Goal: Obtain resource: Download file/media

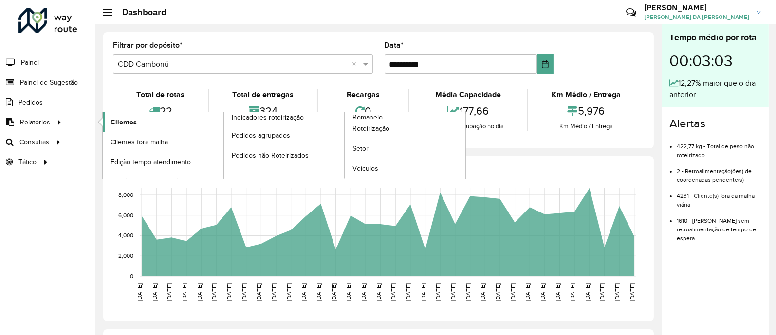
click at [112, 119] on span "Clientes" at bounding box center [123, 122] width 26 height 10
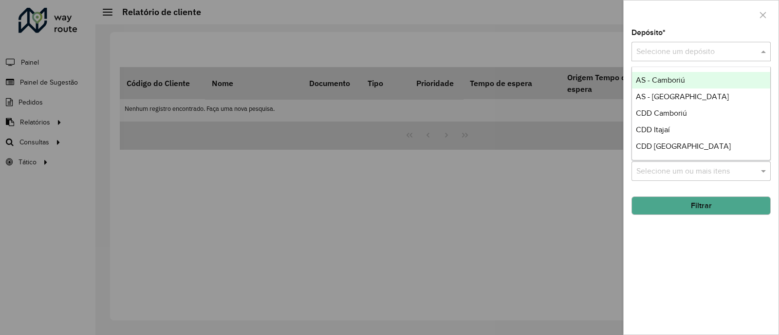
click at [707, 54] on input "text" at bounding box center [691, 52] width 110 height 12
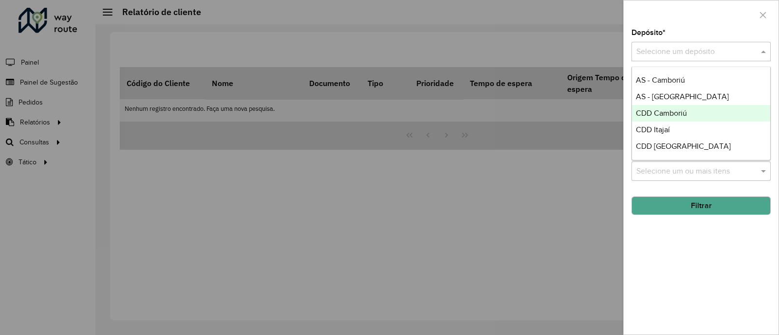
click at [684, 112] on span "CDD Camboriú" at bounding box center [661, 113] width 51 height 8
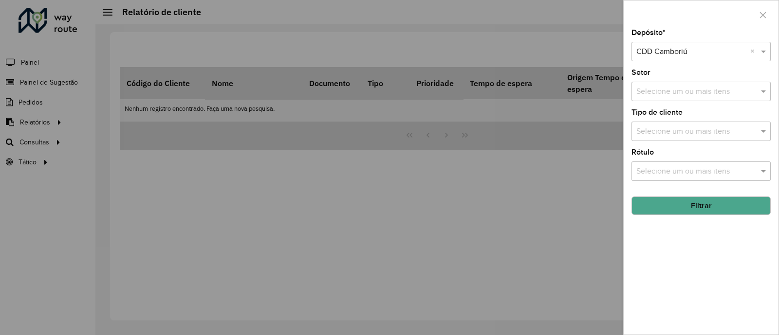
click at [717, 208] on button "Filtrar" at bounding box center [700, 206] width 139 height 18
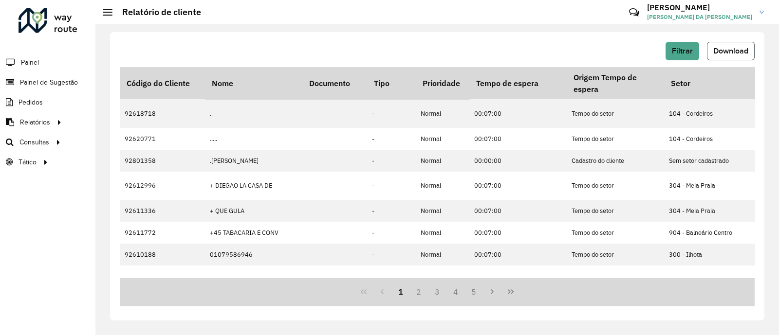
click at [740, 53] on span "Download" at bounding box center [730, 51] width 35 height 8
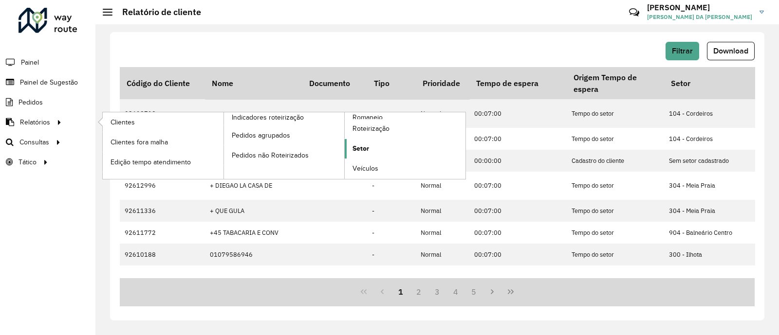
click at [372, 150] on link "Setor" at bounding box center [405, 148] width 121 height 19
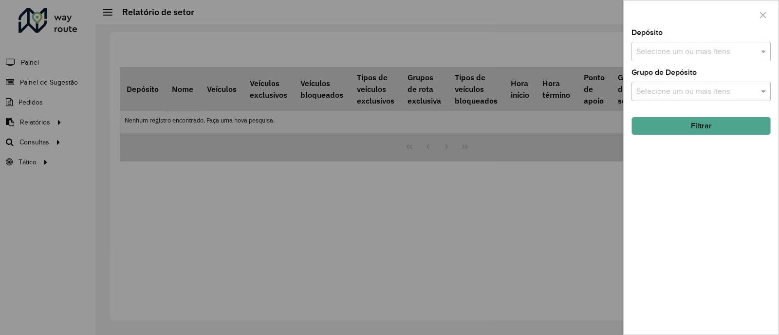
click at [702, 53] on input "text" at bounding box center [696, 52] width 125 height 12
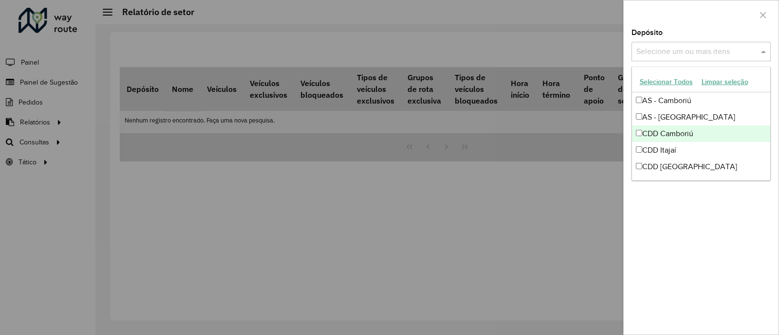
click at [683, 140] on div "CDD Camboriú" at bounding box center [701, 134] width 138 height 17
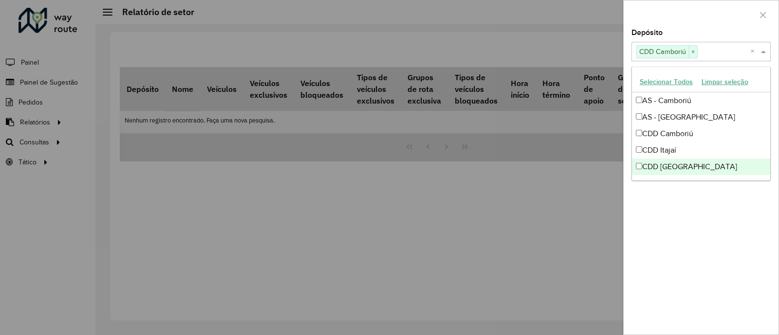
click at [748, 234] on div "Depósito Selecione um ou mais itens CDD Camboriú × × Grupo de Depósito Selecion…" at bounding box center [700, 182] width 155 height 306
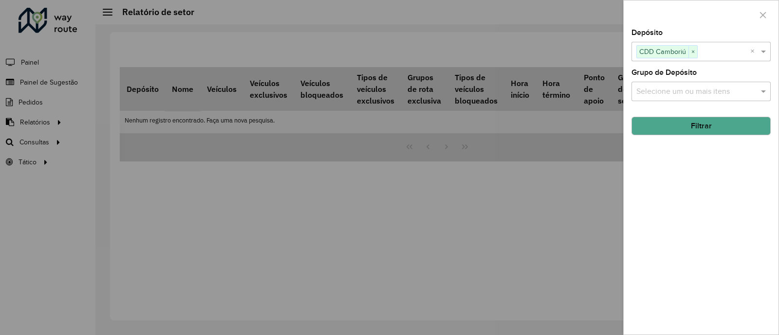
click at [715, 123] on button "Filtrar" at bounding box center [700, 126] width 139 height 18
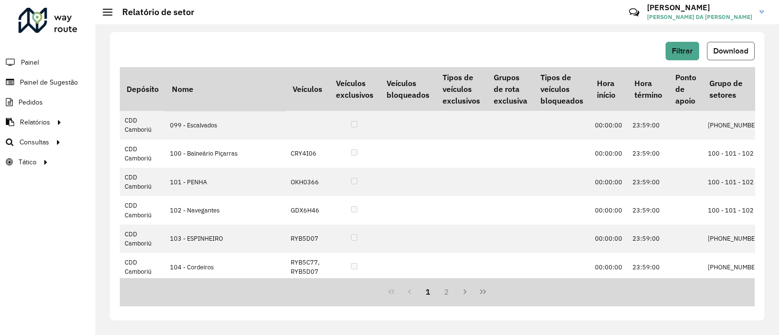
click at [734, 49] on span "Download" at bounding box center [730, 51] width 35 height 8
click at [717, 50] on span "Download" at bounding box center [730, 51] width 35 height 8
